Goal: Task Accomplishment & Management: Use online tool/utility

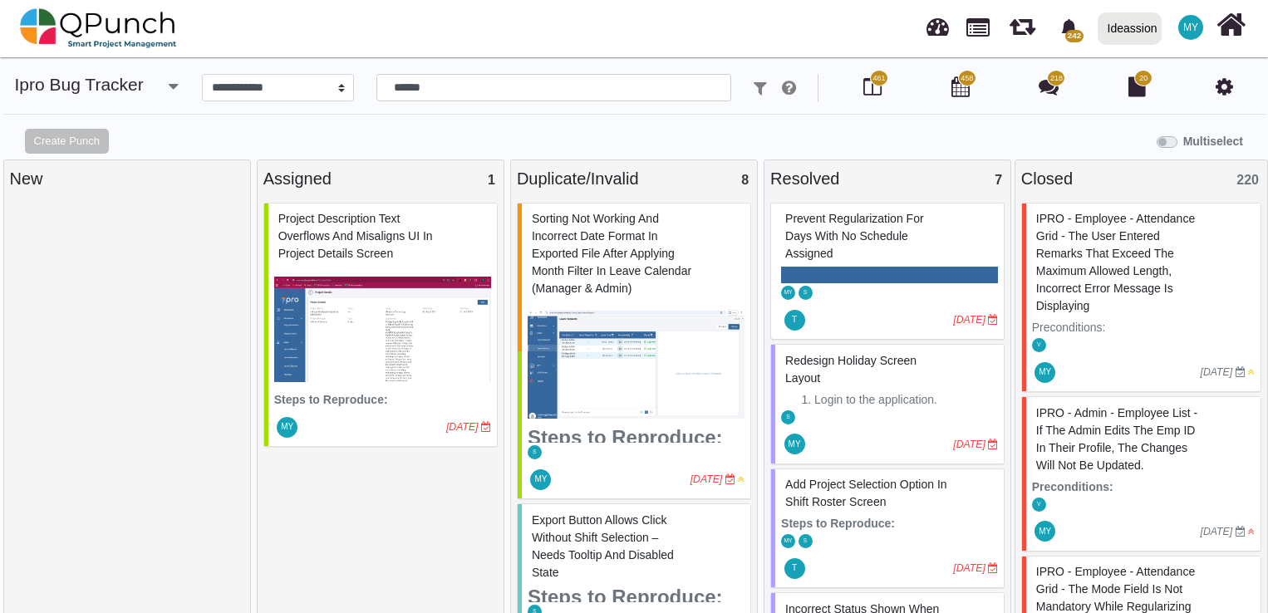
select select "****"
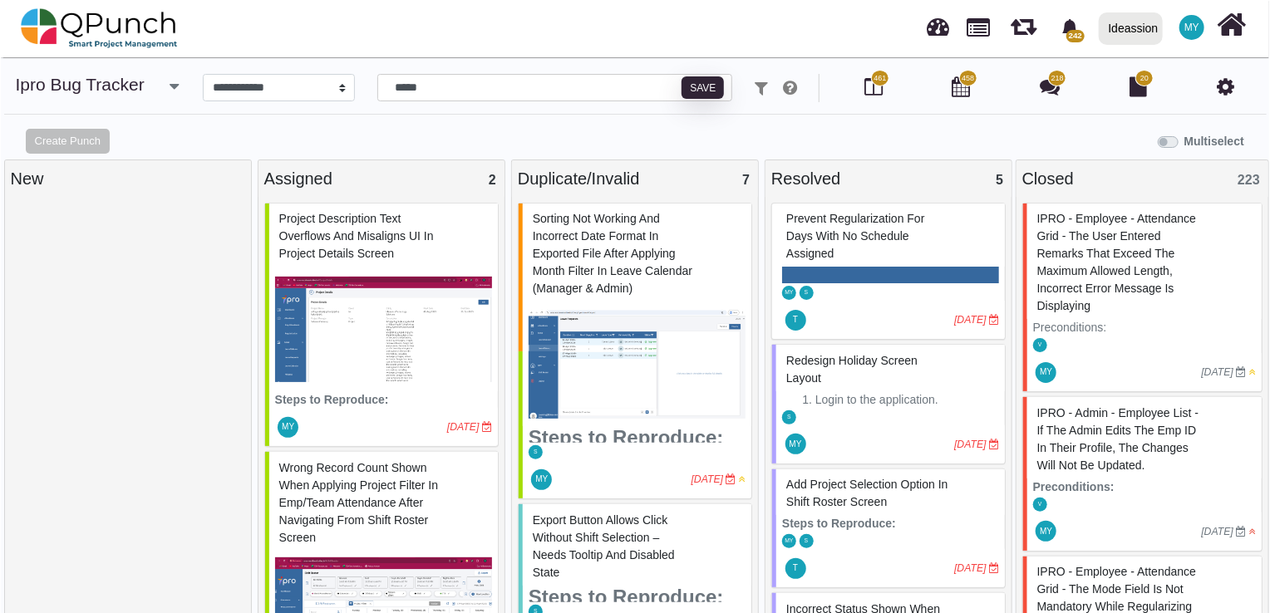
scroll to position [125, 0]
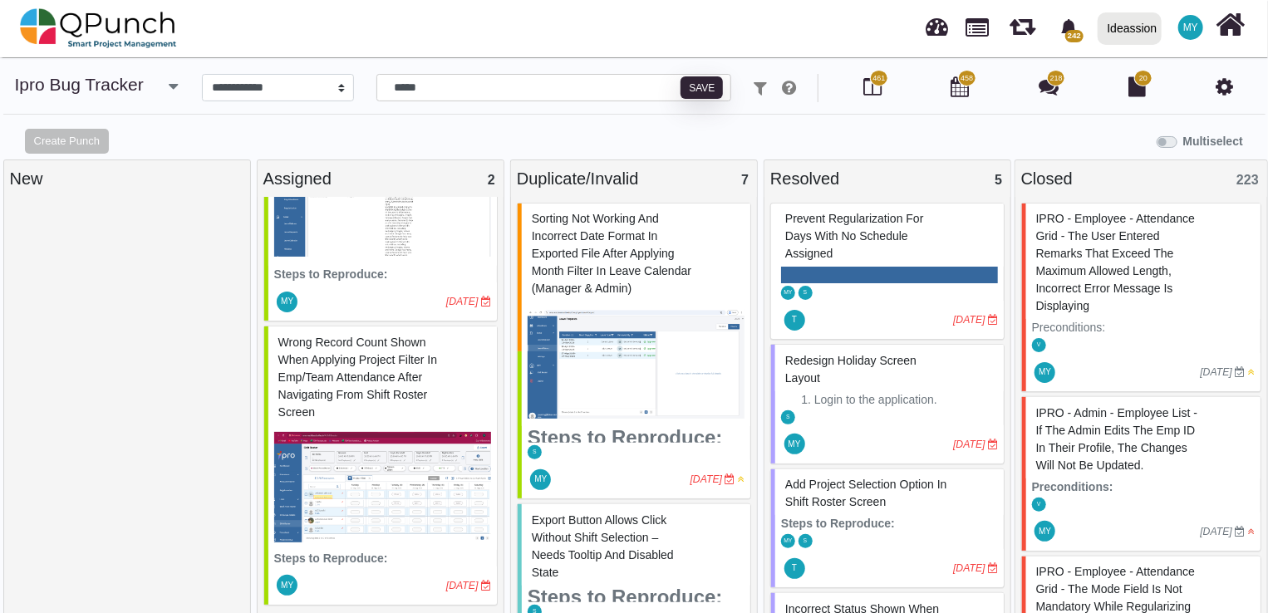
type input "*****"
click at [385, 361] on span "Wrong record count shown when applying project filter in Emp/Team Attendance af…" at bounding box center [357, 377] width 159 height 83
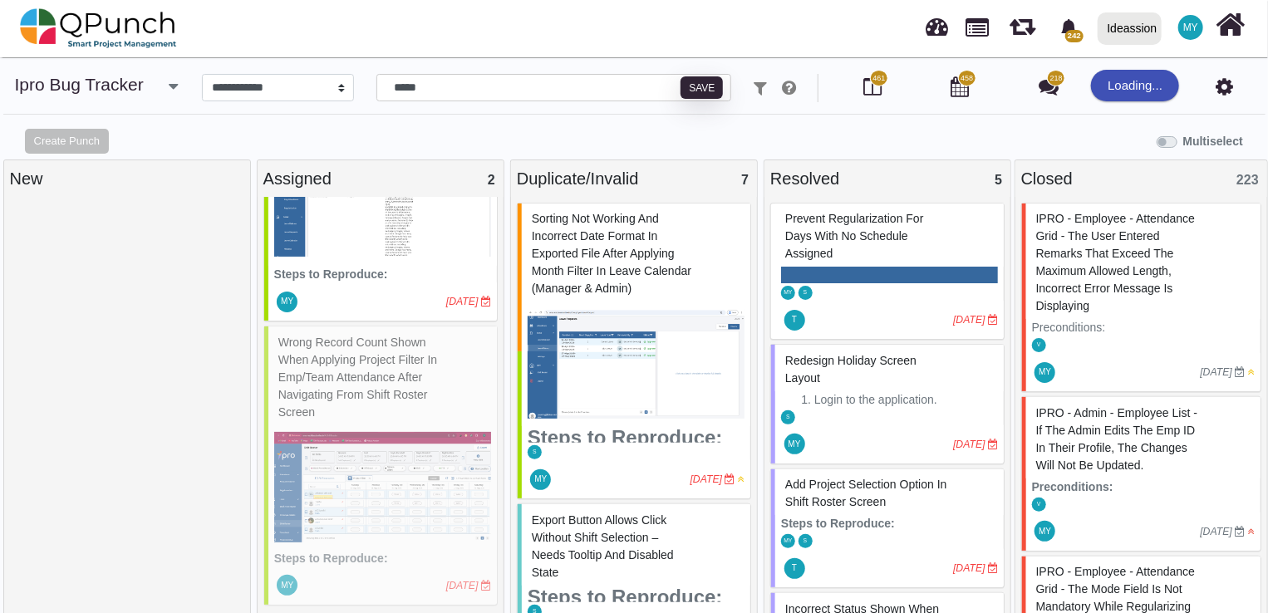
select select "***"
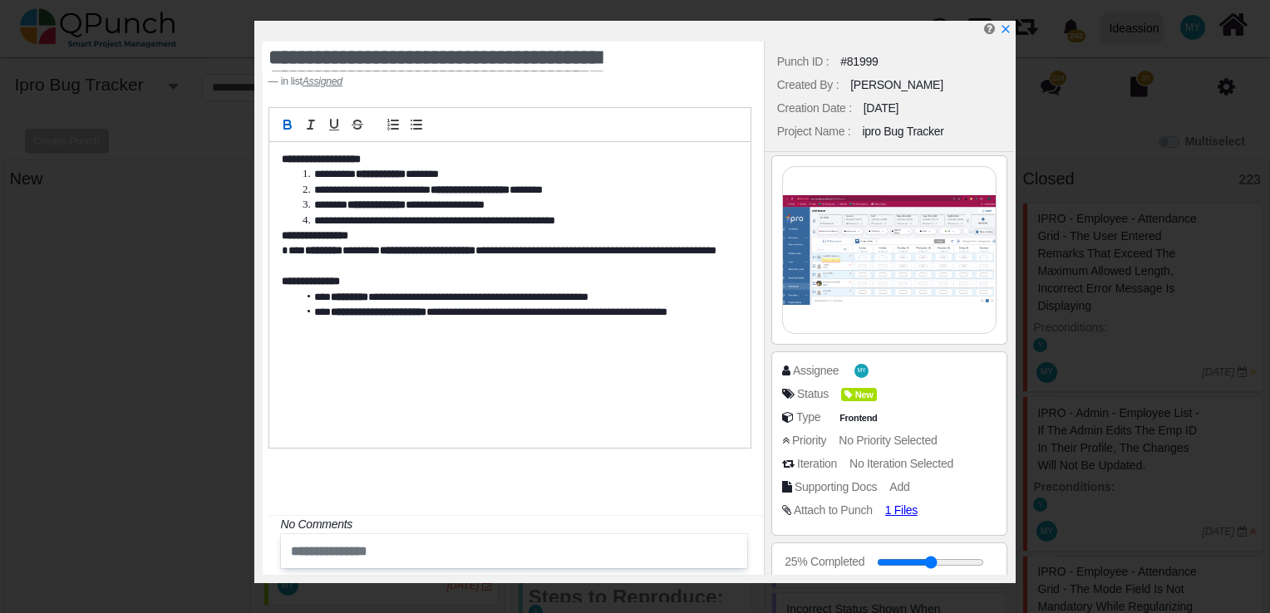
scroll to position [110, 0]
click at [890, 257] on img at bounding box center [890, 250] width 214 height 166
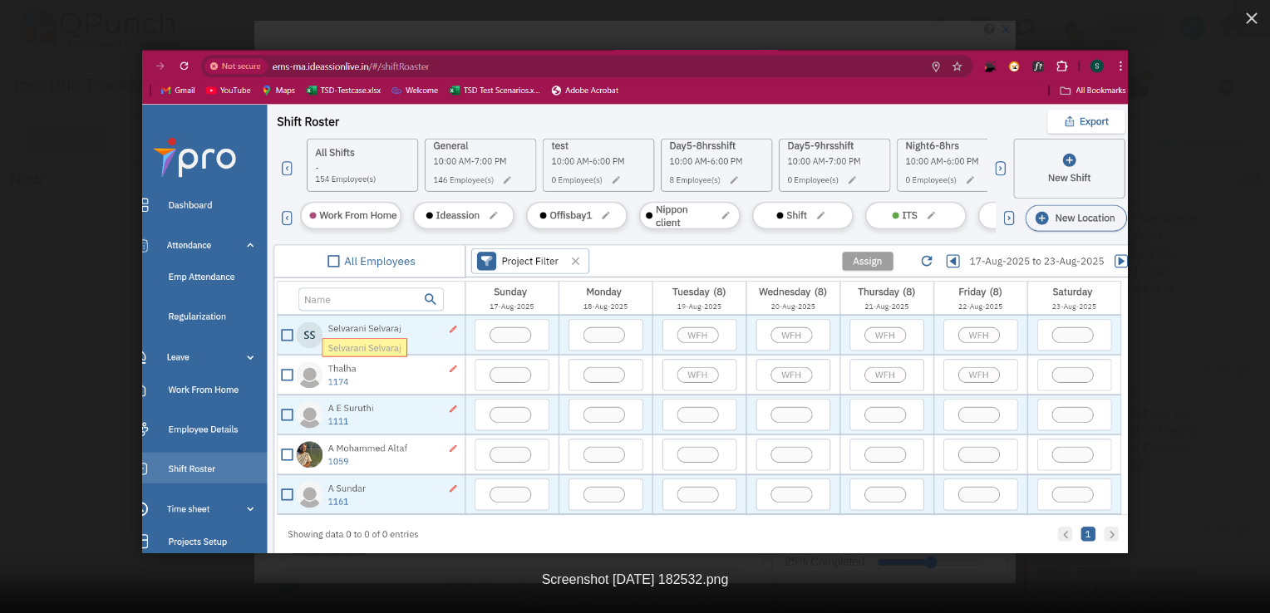
click at [697, 276] on img at bounding box center [635, 302] width 986 height 504
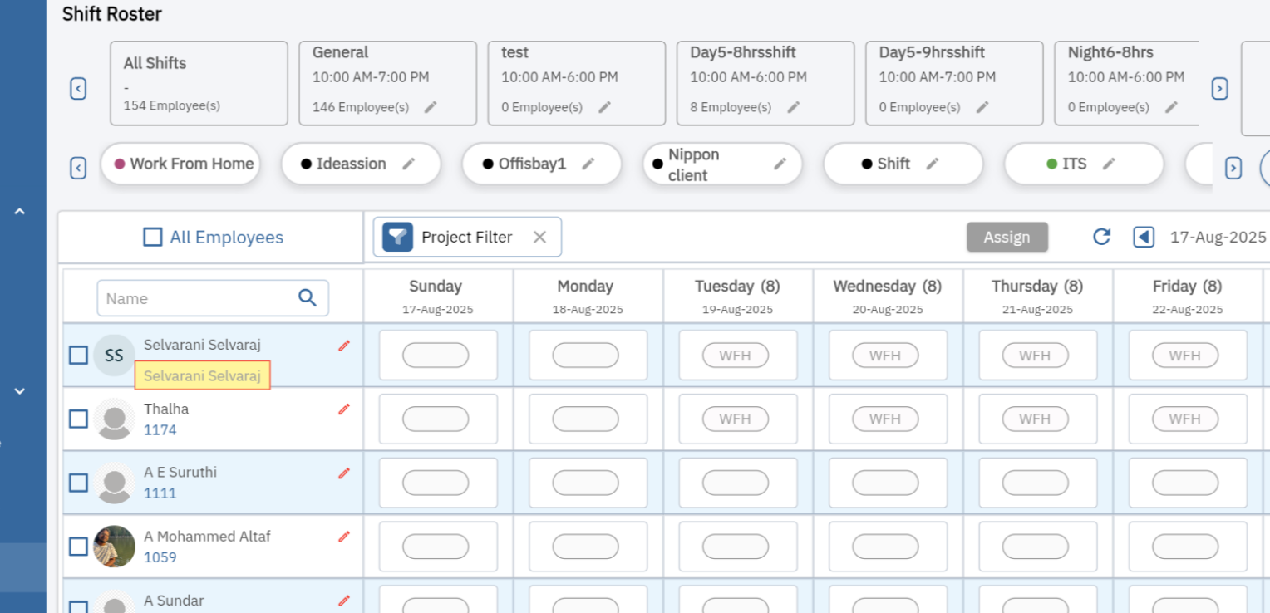
click at [664, 270] on img at bounding box center [635, 302] width 1578 height 806
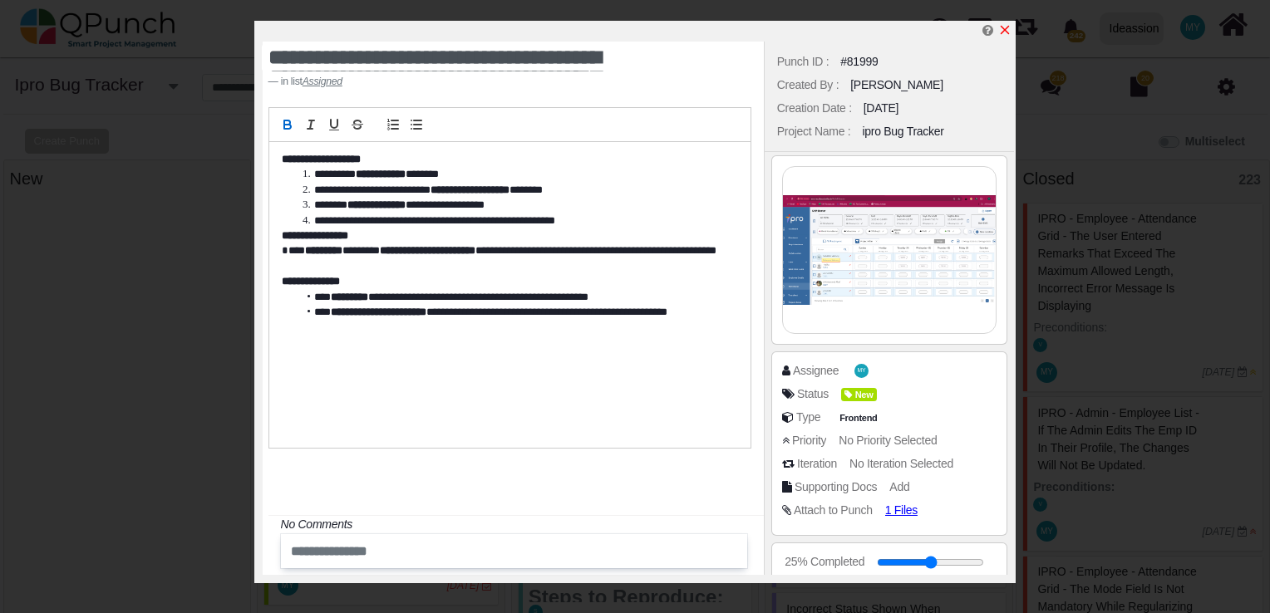
click at [1004, 28] on icon "x" at bounding box center [1004, 29] width 13 height 13
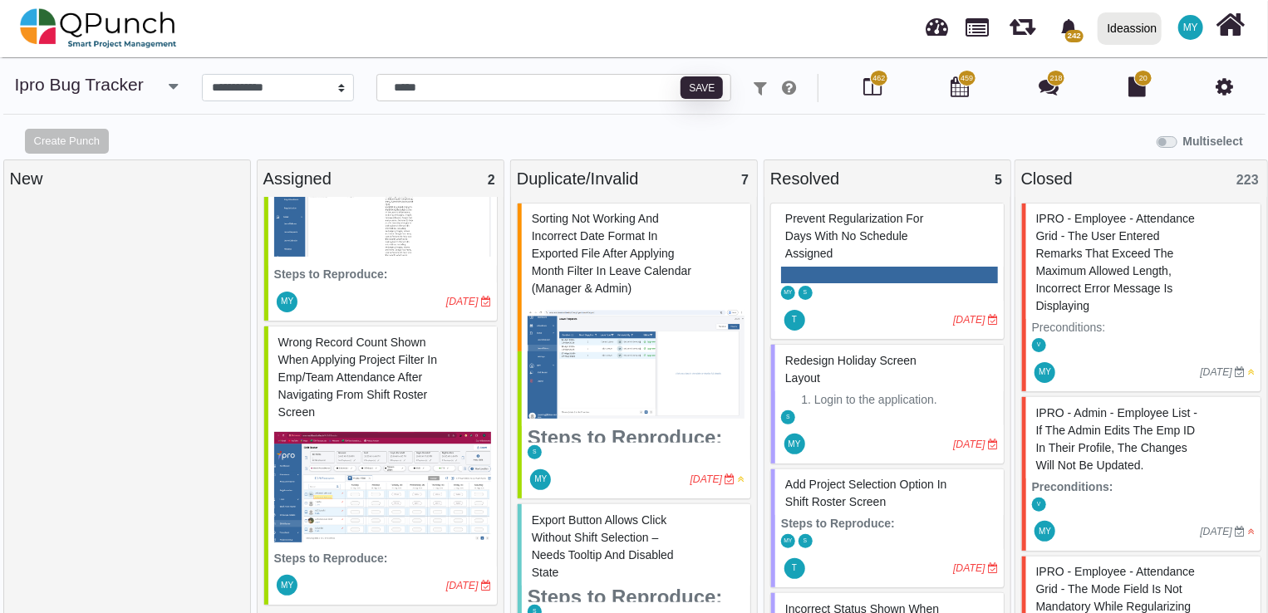
click at [372, 249] on img at bounding box center [382, 203] width 217 height 125
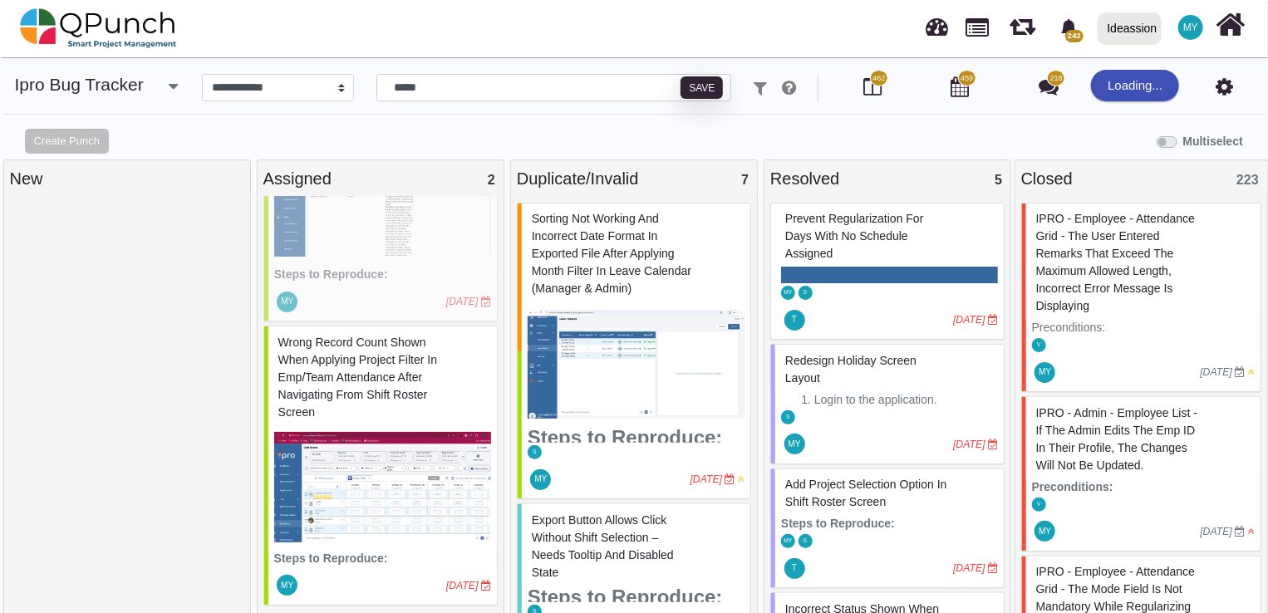
select select "***"
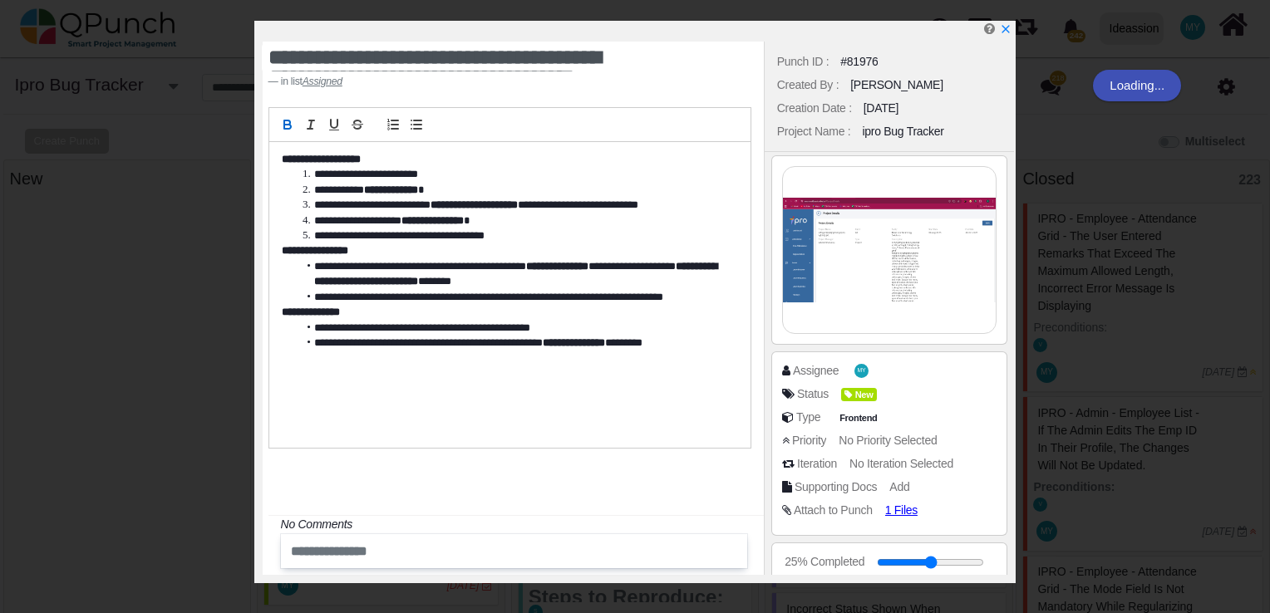
click at [895, 273] on img at bounding box center [890, 250] width 214 height 166
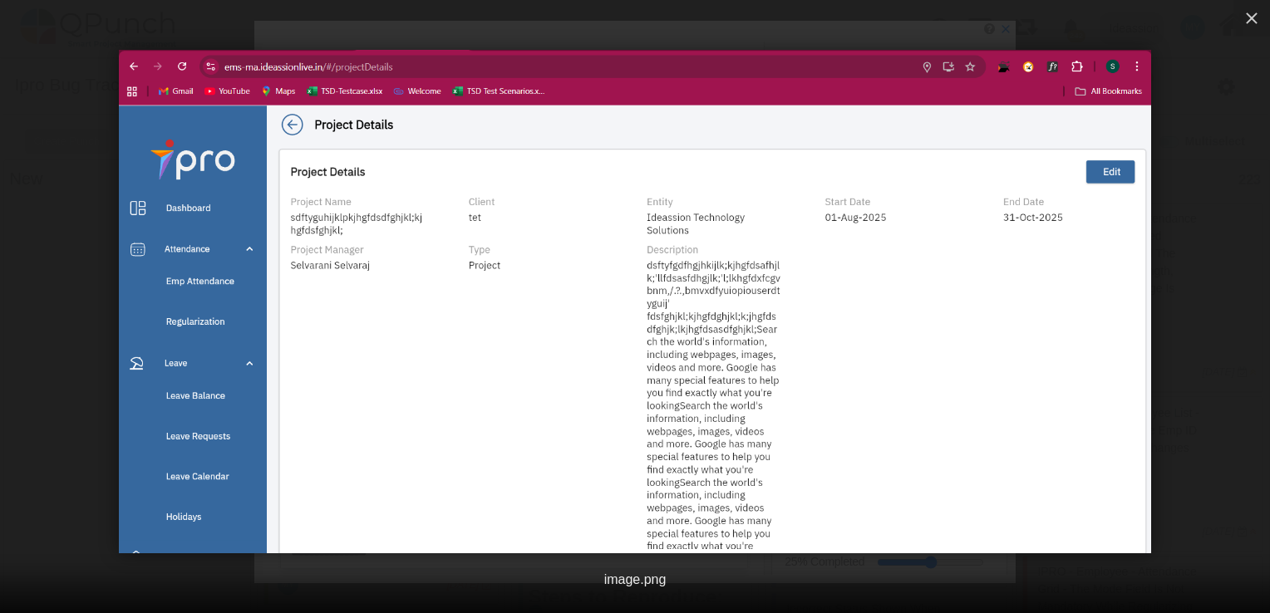
scroll to position [110, 0]
click at [1257, 12] on icon "button" at bounding box center [1252, 18] width 20 height 20
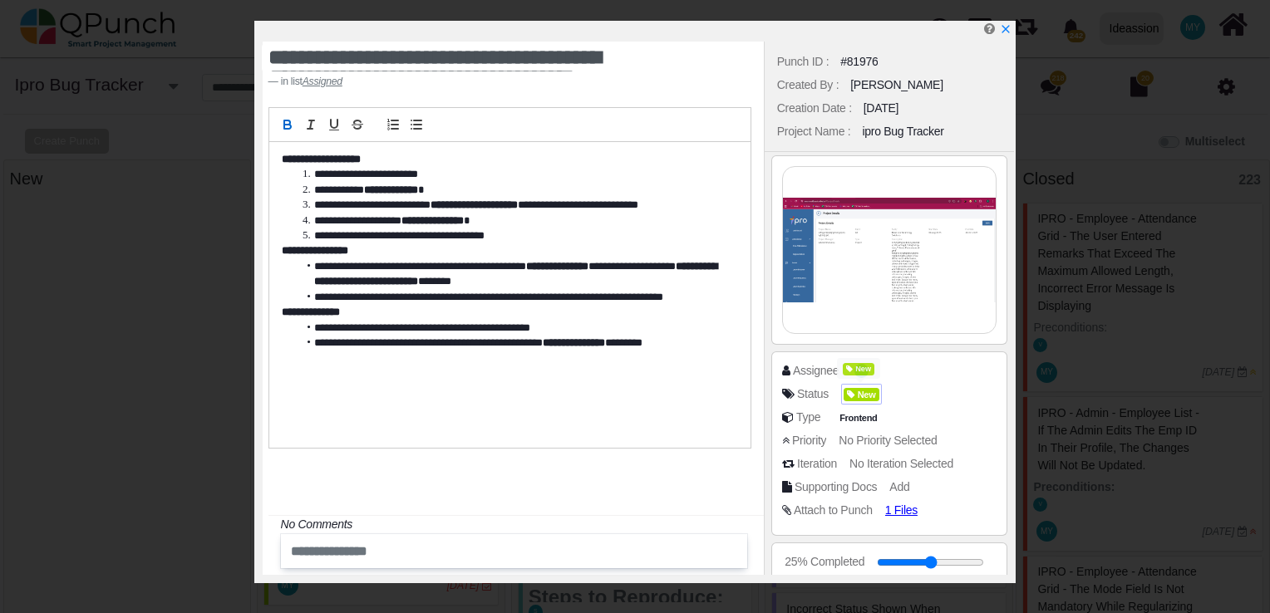
click at [863, 375] on span "New" at bounding box center [859, 369] width 32 height 12
click at [931, 375] on div "Assignee MY" at bounding box center [894, 370] width 224 height 17
click at [853, 364] on span "MY" at bounding box center [861, 370] width 17 height 17
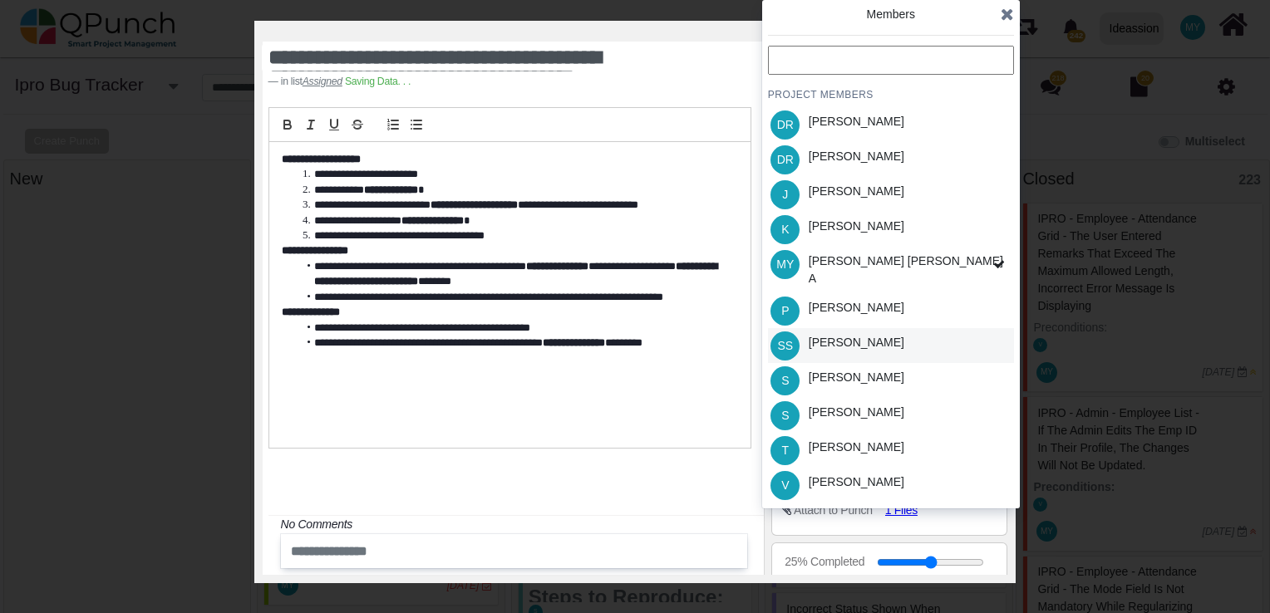
click at [864, 334] on div "[PERSON_NAME]" at bounding box center [857, 342] width 96 height 17
click at [864, 334] on div "PROJECT MEMBERS [PERSON_NAME] B [PERSON_NAME] J [PERSON_NAME] MY [PERSON_NAME] …" at bounding box center [891, 274] width 246 height 457
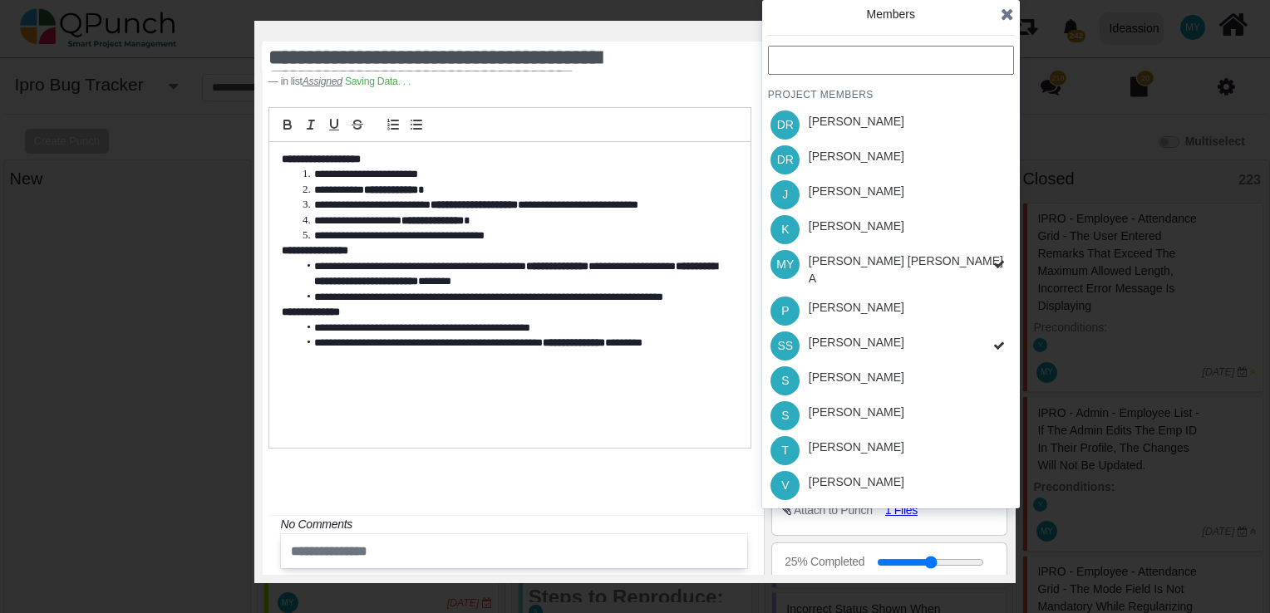
drag, startPoint x: 864, startPoint y: 334, endPoint x: 854, endPoint y: 364, distance: 31.5
click at [854, 364] on div "[PERSON_NAME]" at bounding box center [856, 380] width 107 height 35
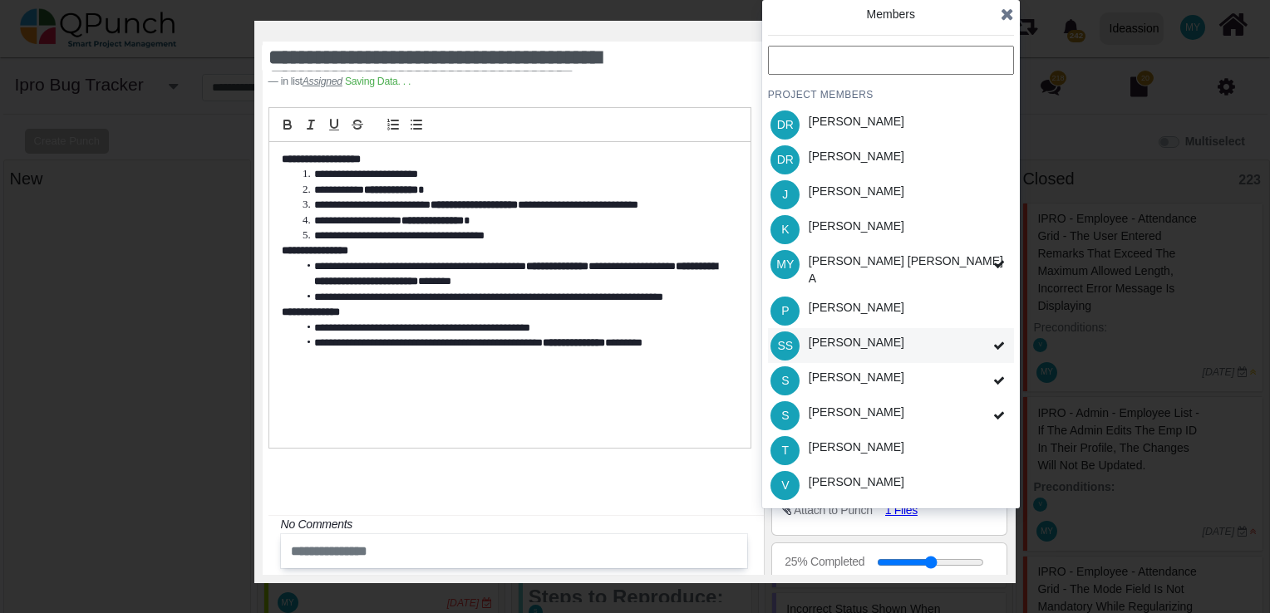
click at [901, 347] on div "[PERSON_NAME] Safana" at bounding box center [891, 345] width 246 height 35
click at [1011, 16] on icon at bounding box center [1007, 14] width 13 height 17
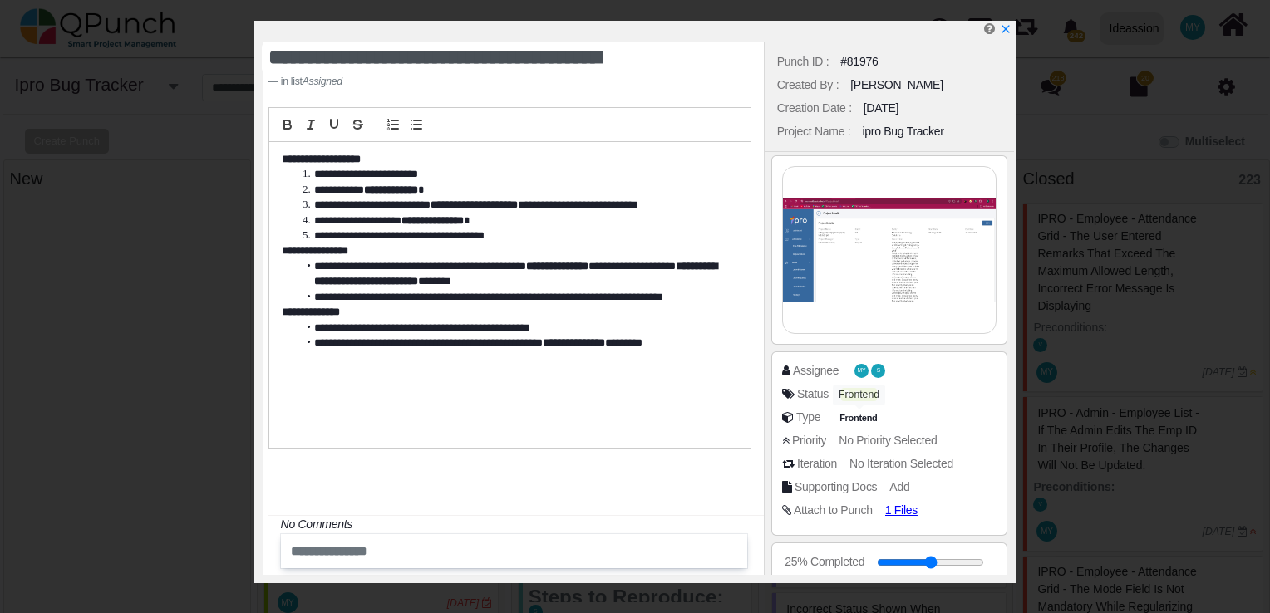
click at [873, 374] on span "S" at bounding box center [878, 371] width 14 height 14
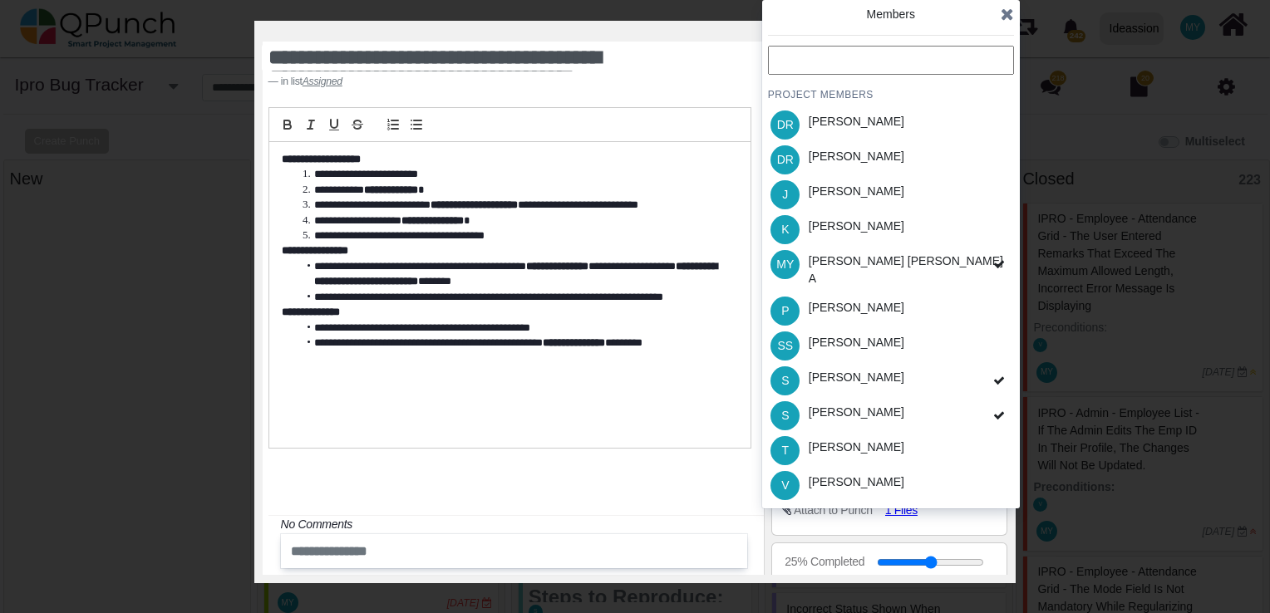
click at [598, 372] on div "**********" at bounding box center [509, 295] width 481 height 306
click at [668, 450] on div "**********" at bounding box center [510, 279] width 508 height 345
click at [1005, 7] on icon at bounding box center [1007, 14] width 13 height 17
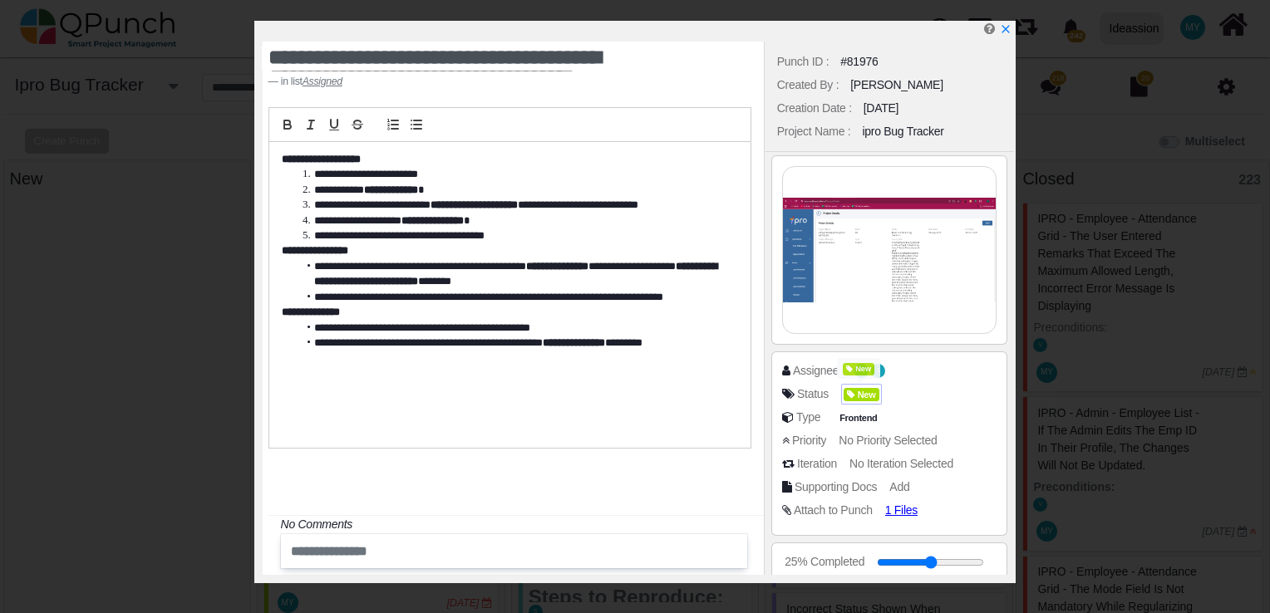
click at [854, 386] on div "New" at bounding box center [862, 394] width 36 height 17
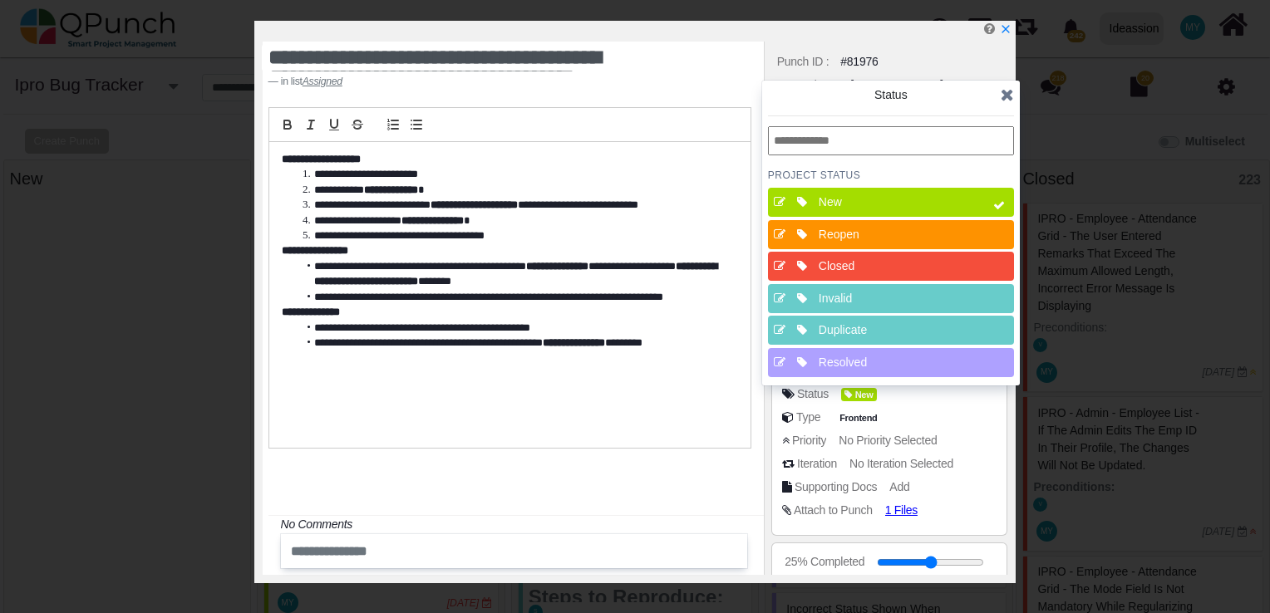
click at [868, 371] on div "Resolved" at bounding box center [896, 362] width 166 height 29
click at [952, 201] on div "New" at bounding box center [896, 202] width 155 height 17
click at [1001, 95] on icon at bounding box center [1007, 94] width 13 height 17
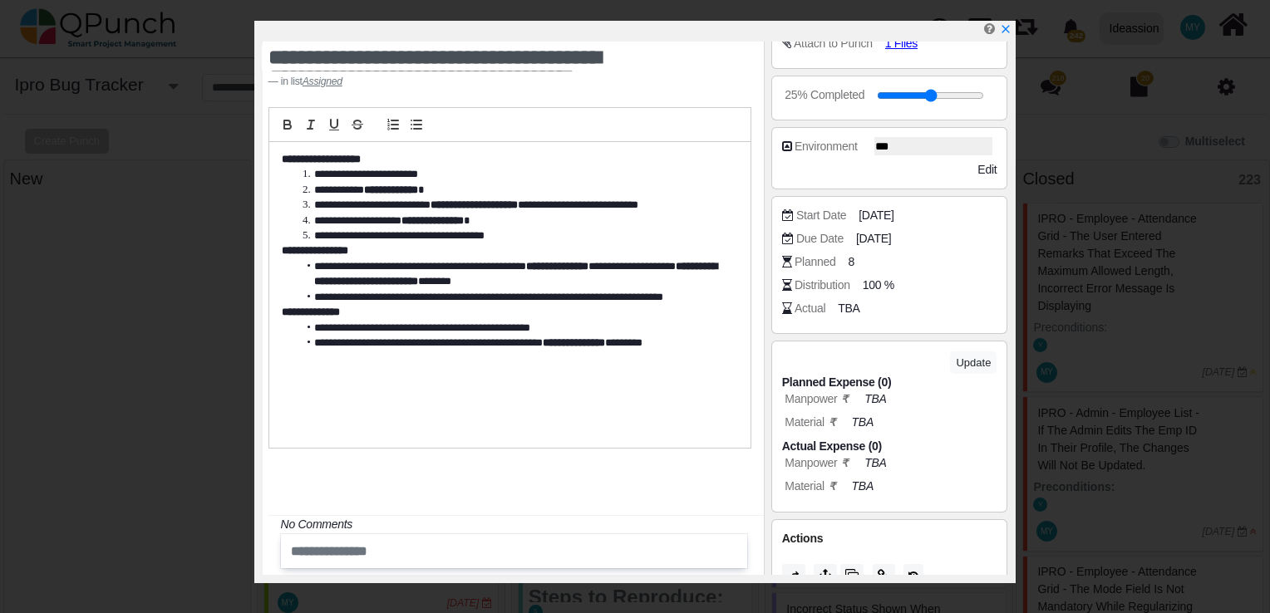
scroll to position [493, 0]
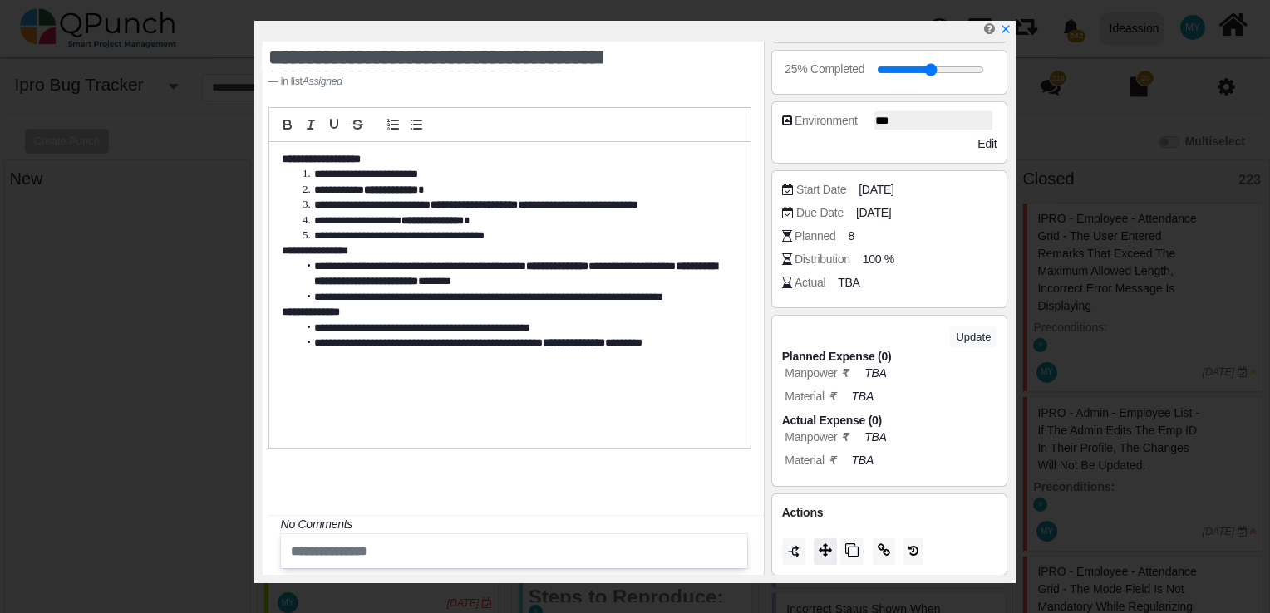
click at [826, 548] on icon at bounding box center [825, 550] width 13 height 13
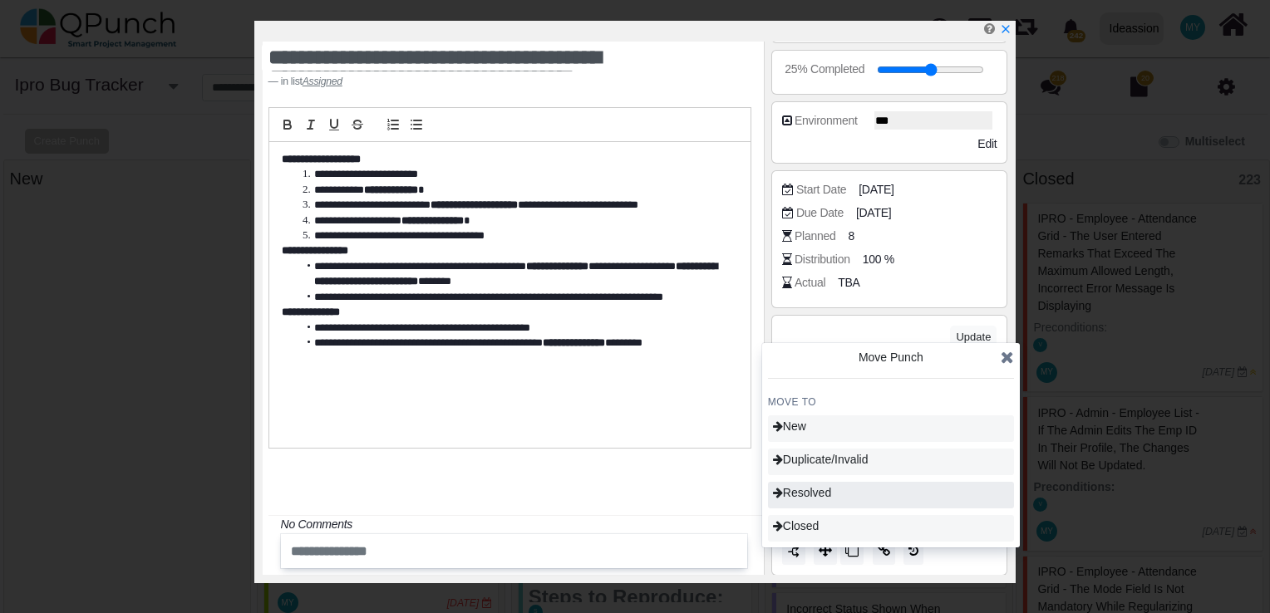
click at [834, 489] on div "Resolved" at bounding box center [891, 495] width 246 height 27
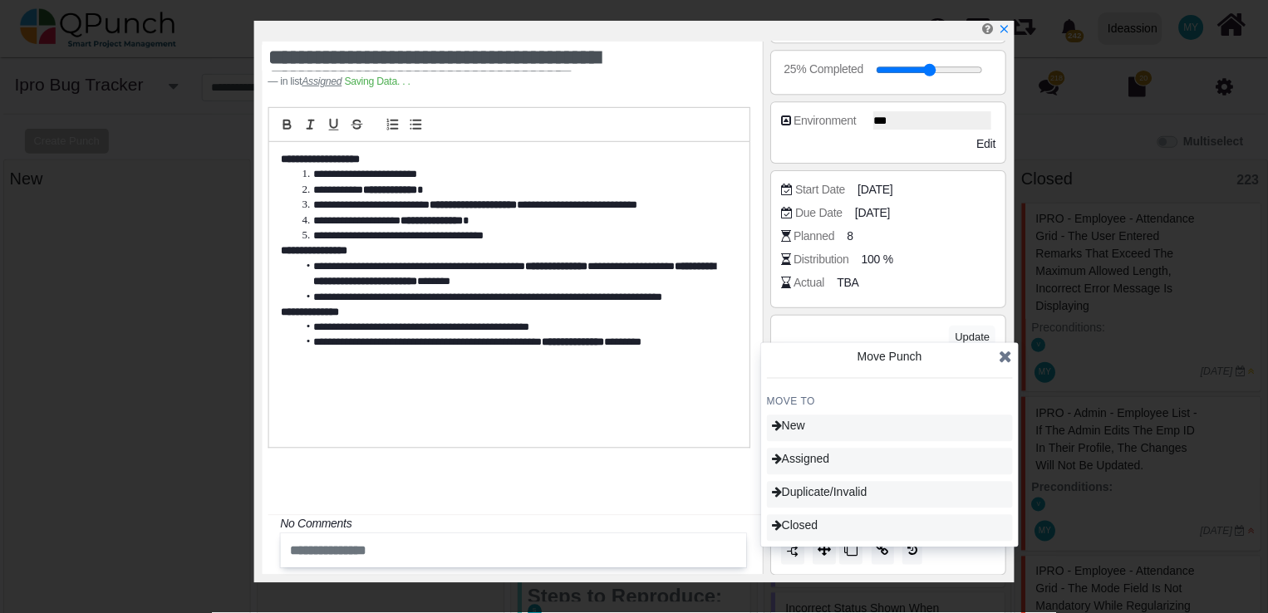
scroll to position [0, 0]
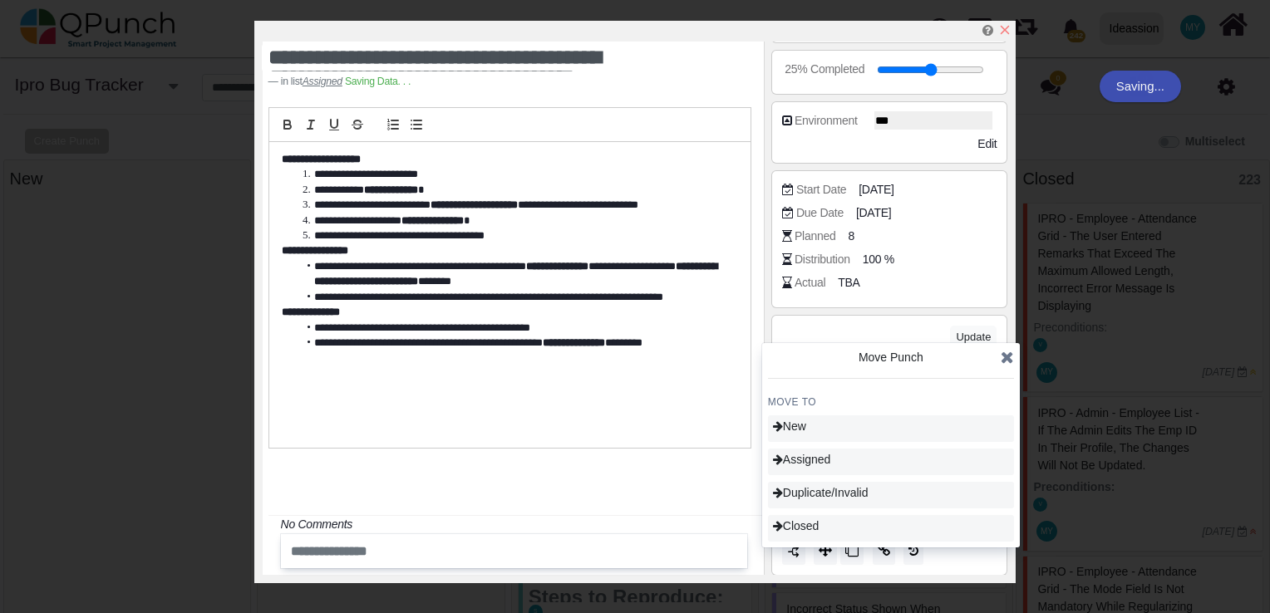
type input "**"
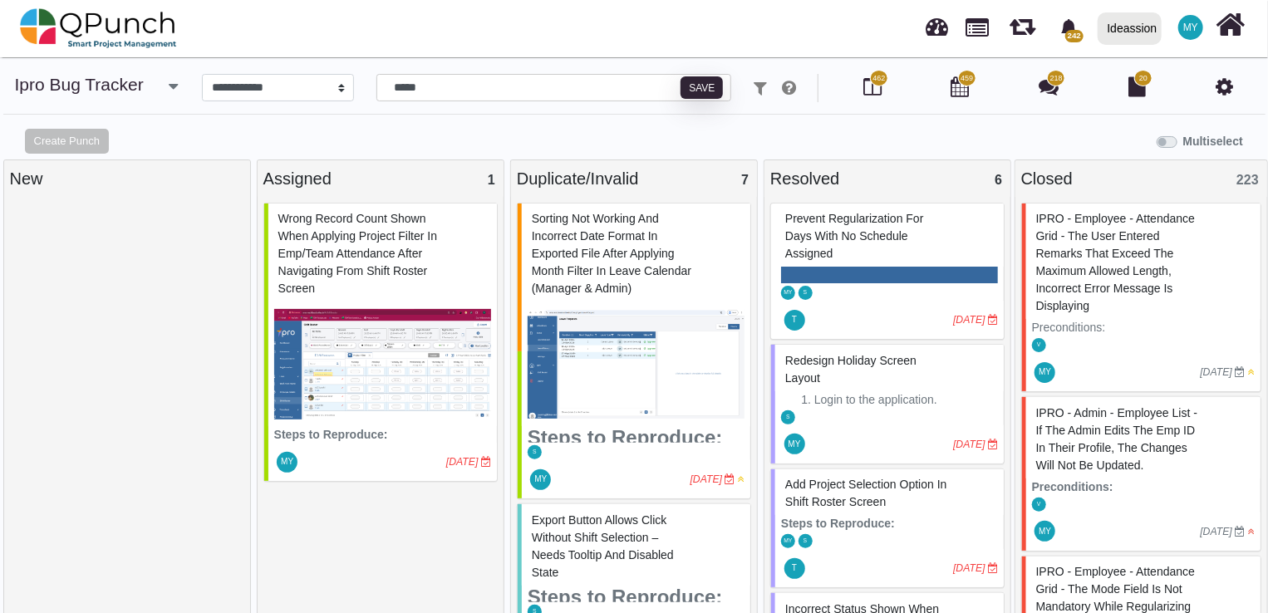
click at [68, 353] on div at bounding box center [127, 412] width 234 height 418
